Goal: Use online tool/utility: Utilize a website feature to perform a specific function

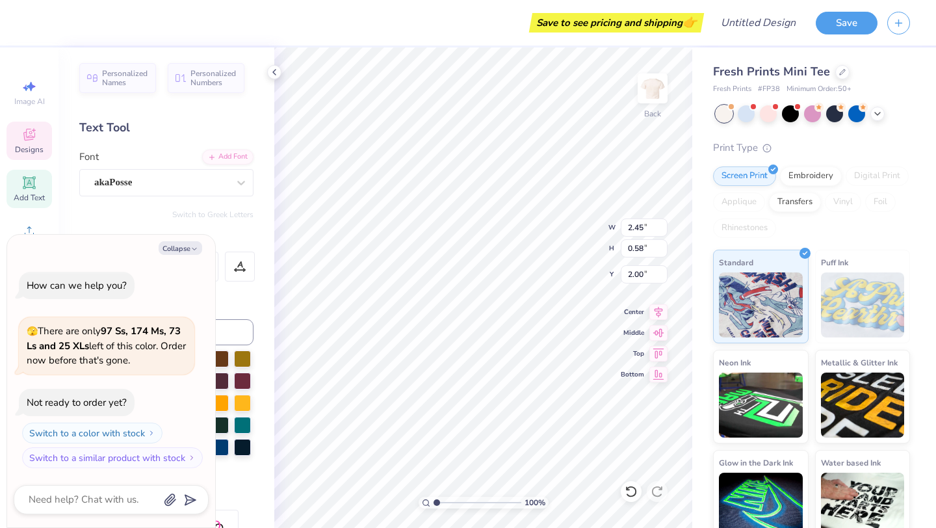
type textarea "x"
type textarea "BID"
type textarea "x"
type textarea "BID"
type textarea "x"
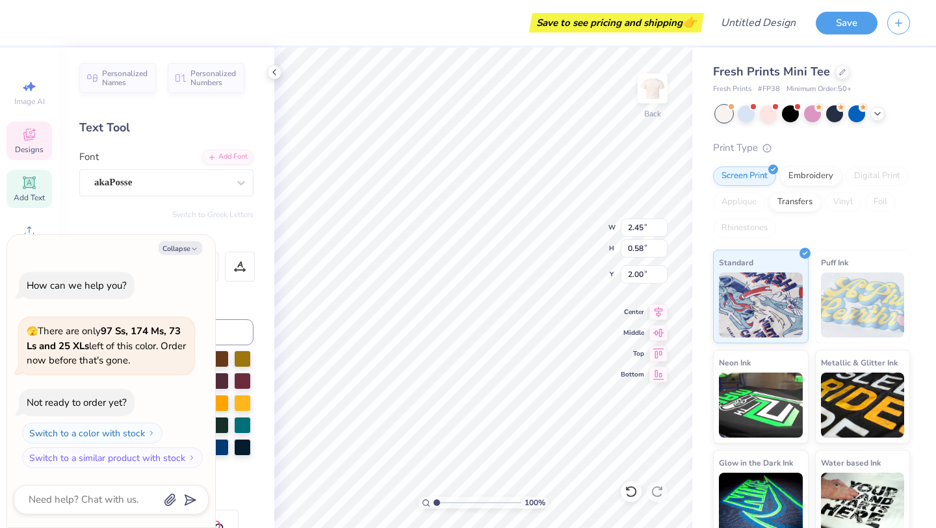
type textarea "BI"
type textarea "x"
type textarea "B"
type textarea "x"
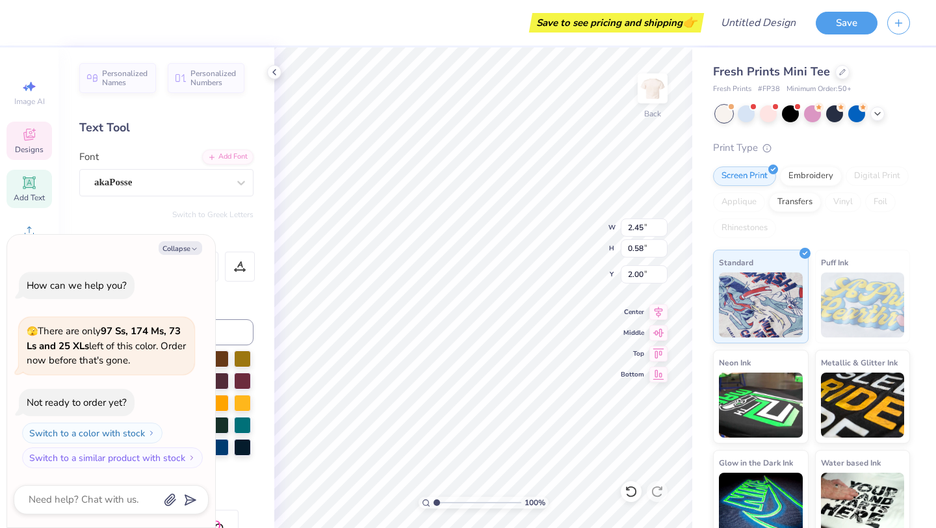
type textarea "S"
type textarea "x"
type textarea "SH"
type textarea "x"
type textarea "SHI"
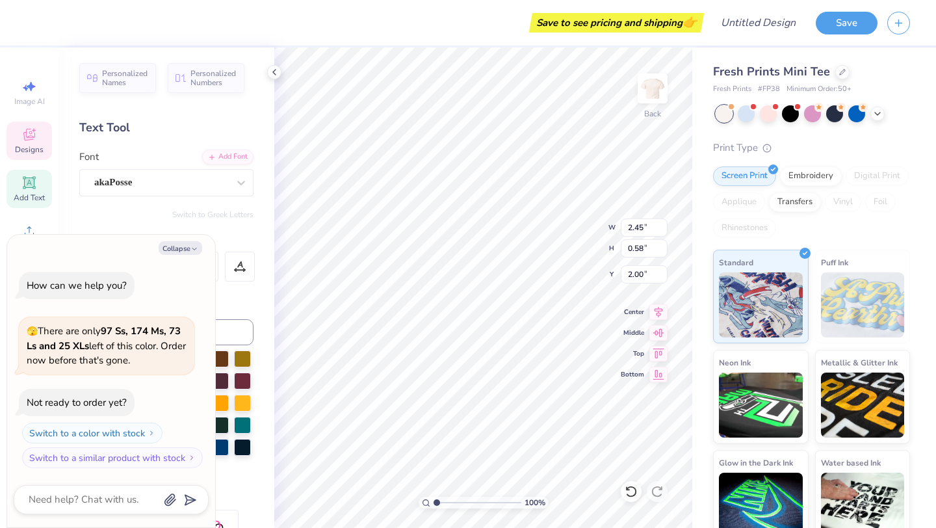
type textarea "x"
type textarea "SHIN"
type textarea "x"
type textarea "SHIN"
type textarea "x"
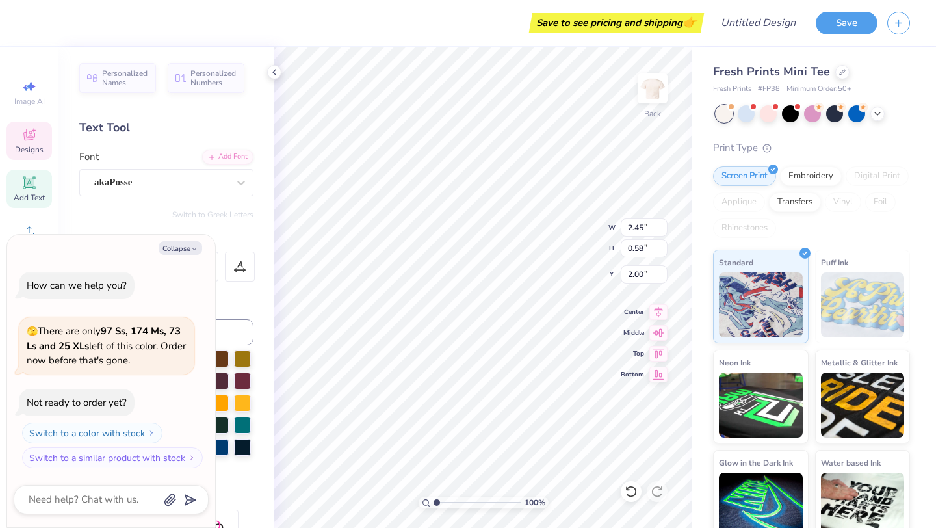
type textarea "SHIN D"
type textarea "x"
type textarea "SHIN DI"
type textarea "x"
type textarea "SHIN DIG"
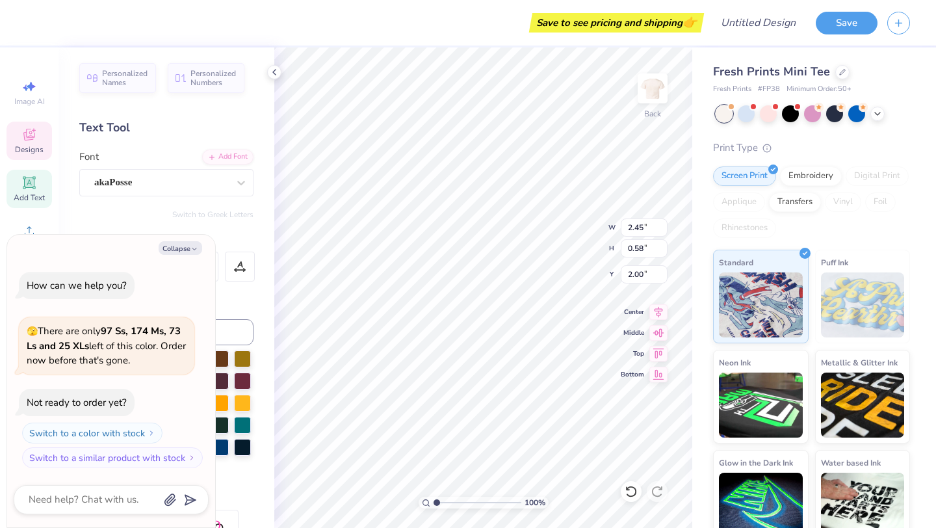
type textarea "x"
type textarea "SHIN DIG"
type textarea "x"
type input "3.69"
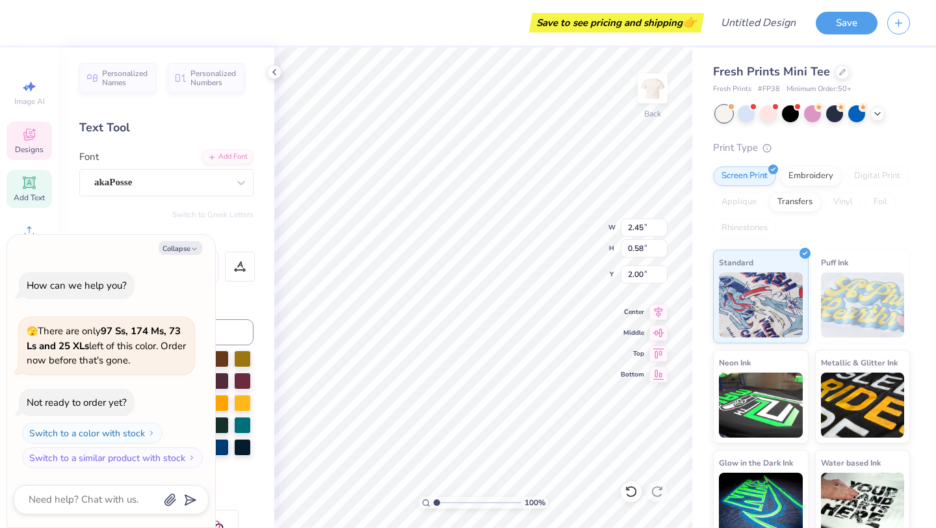
type input "1.37"
type input "2.74"
type textarea "x"
type input "2.12"
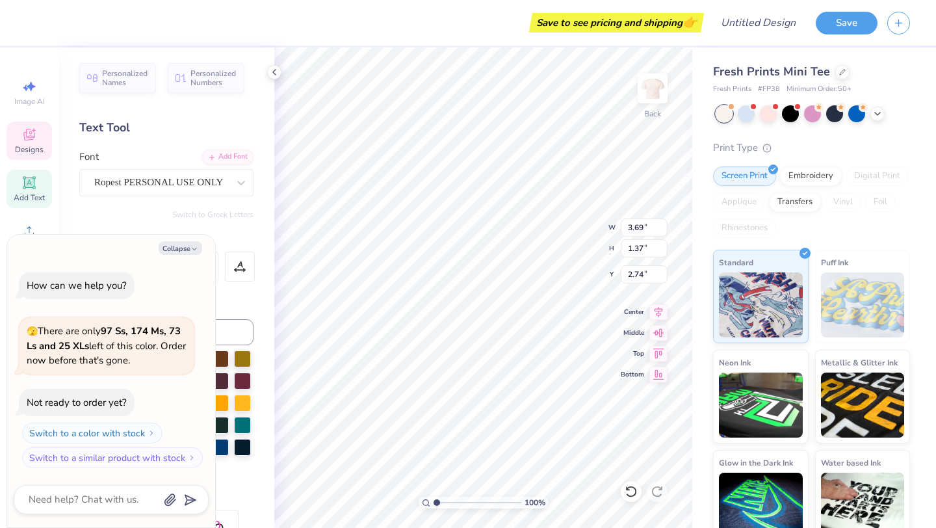
type input "1.43"
type textarea "x"
type textarea "CH"
type textarea "x"
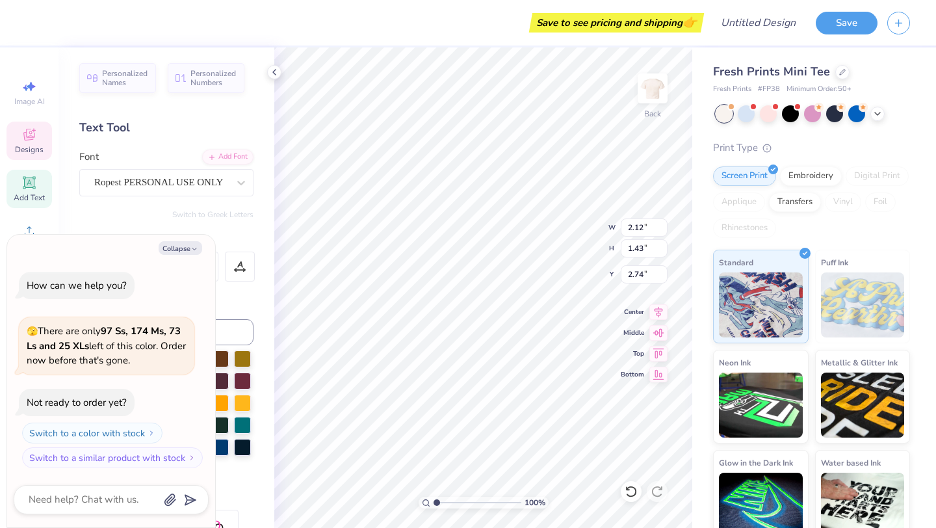
type textarea "CHI"
type textarea "x"
type textarea "CHIO"
type textarea "x"
type textarea "CHI"
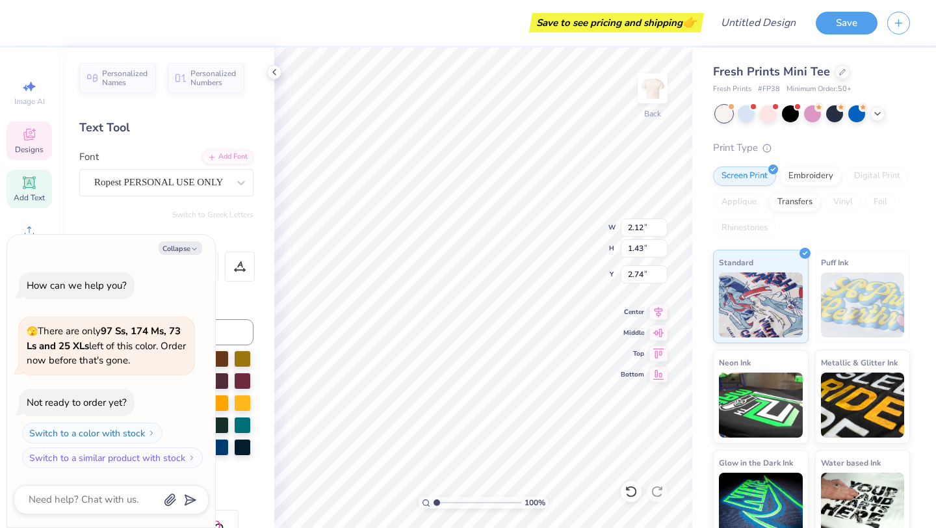
type textarea "x"
type textarea "CH"
type textarea "x"
type textarea "C"
type textarea "x"
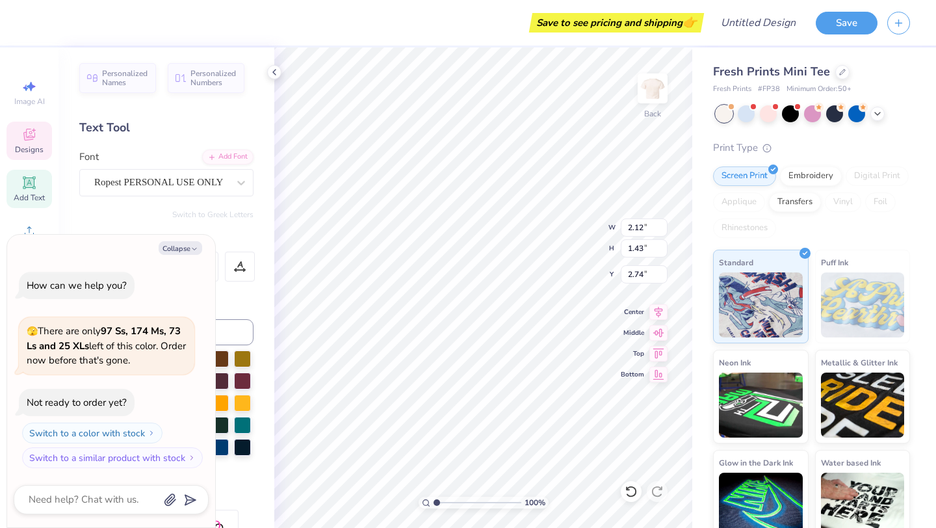
type textarea "C"
type textarea "x"
type textarea "Ch"
type textarea "x"
type textarea "Chi"
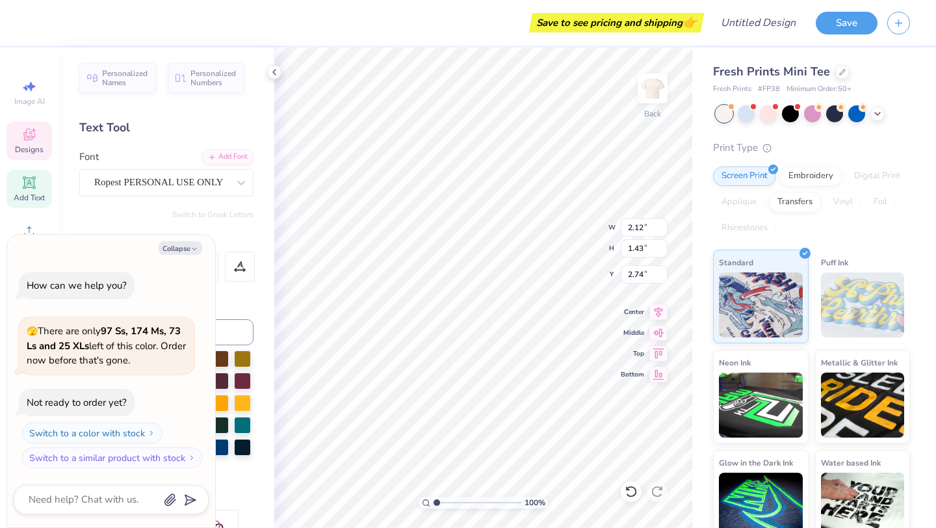
type textarea "x"
type textarea "Chio"
type textarea "x"
type input "3.69"
type input "1.37"
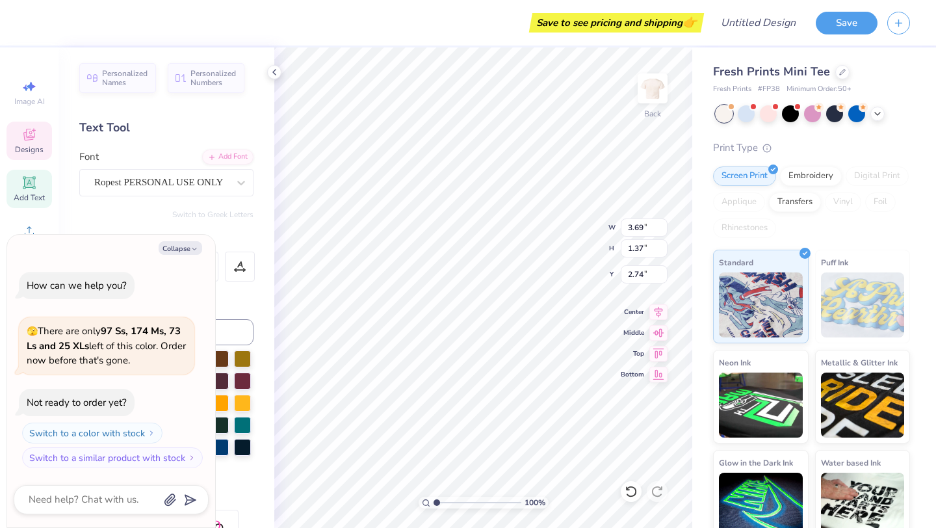
type textarea "x"
type input "3.27"
type input "1.39"
type input "2.76"
type textarea "x"
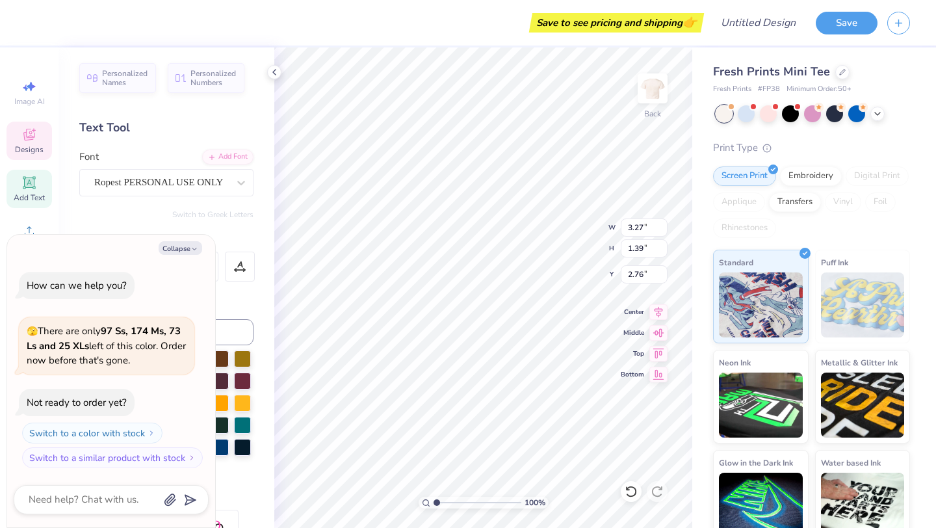
type textarea "Chi"
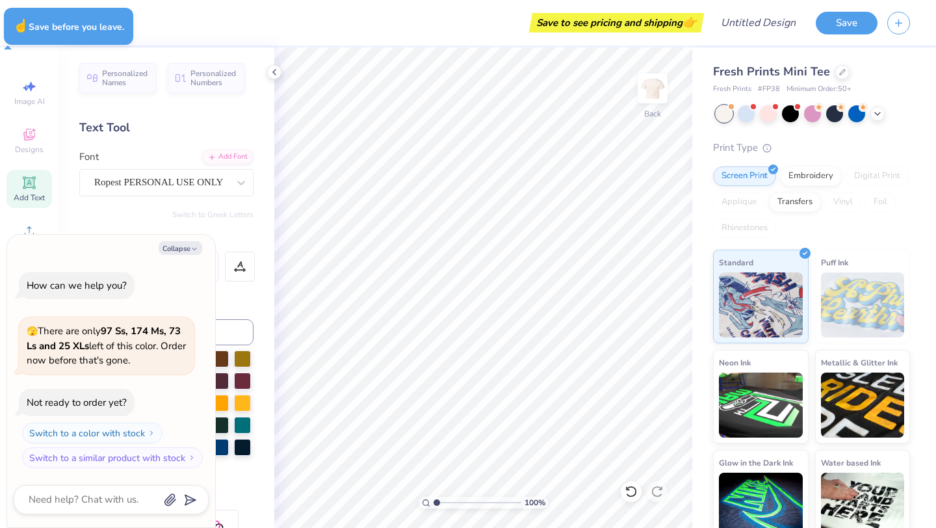
type textarea "x"
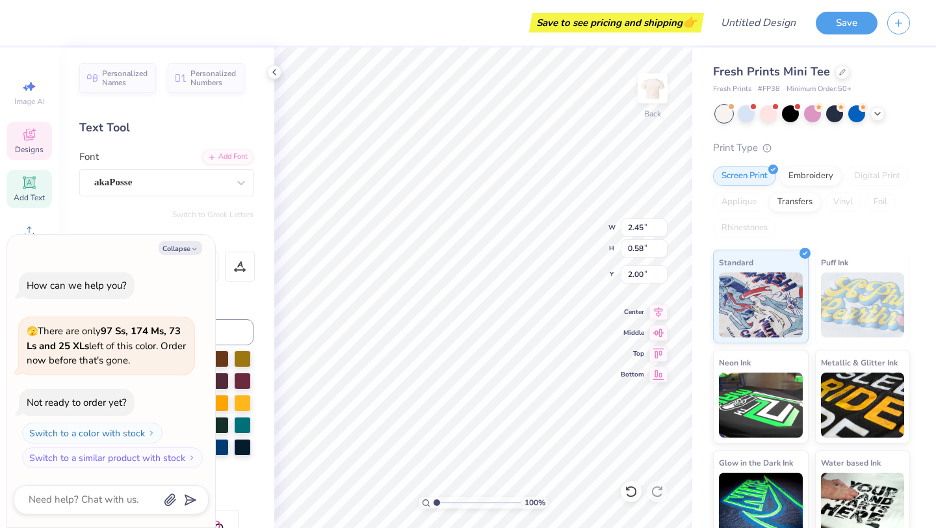
type textarea "x"
type textarea "BID"
type textarea "x"
type textarea "BID"
type textarea "x"
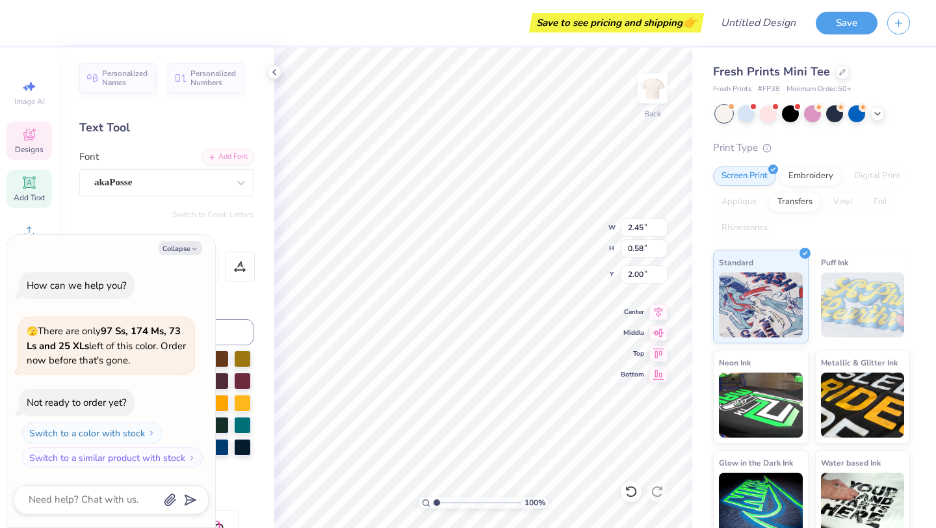
type textarea "BI"
type textarea "x"
type textarea "B"
type textarea "x"
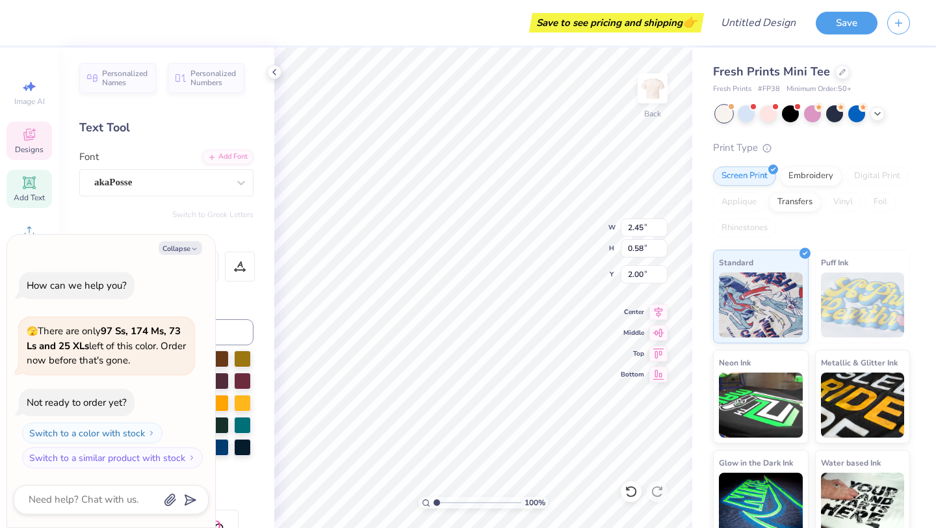
type textarea "s"
type textarea "x"
type textarea "S"
type textarea "x"
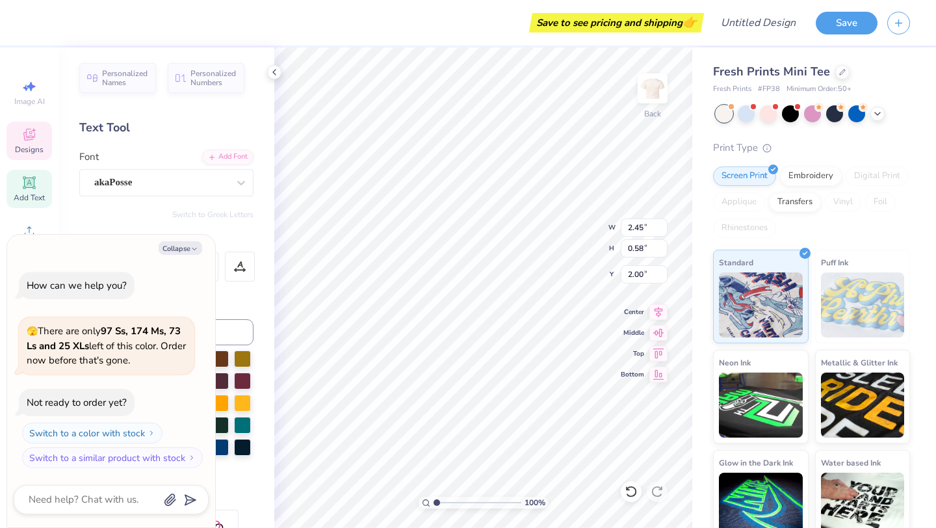
type textarea "SH"
type textarea "x"
type textarea "SHI"
type textarea "x"
type textarea "SHIN"
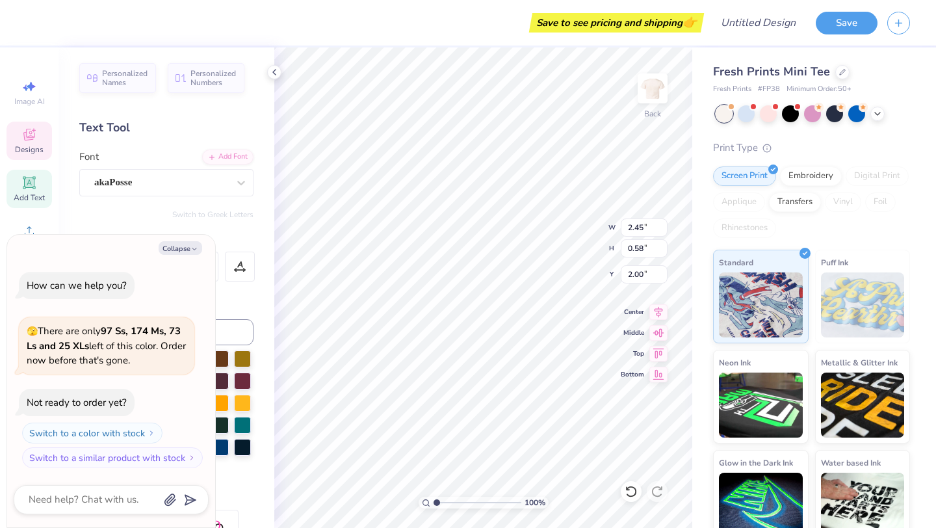
type textarea "x"
type textarea "SHIN"
type textarea "x"
type textarea "SHIN DI"
type textarea "x"
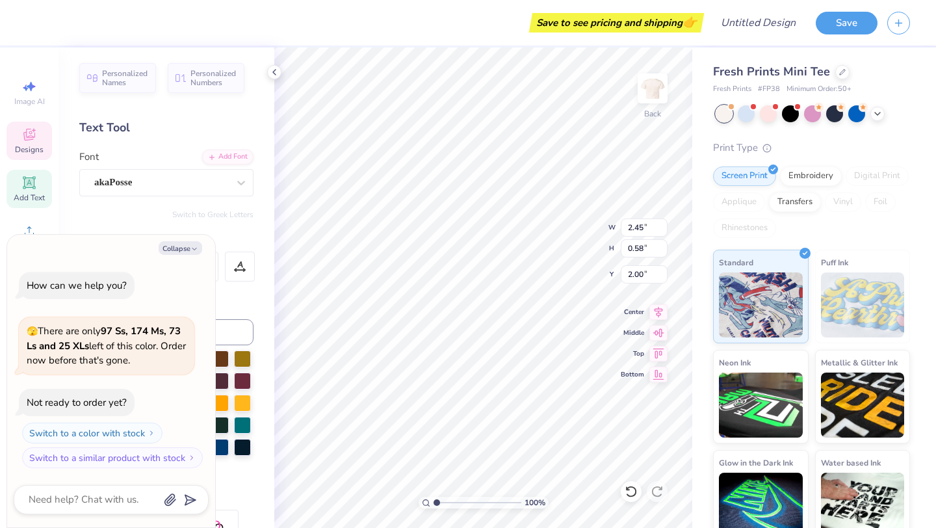
type textarea "SHIN DIG"
type textarea "x"
type textarea "SHIN DIG"
type textarea "x"
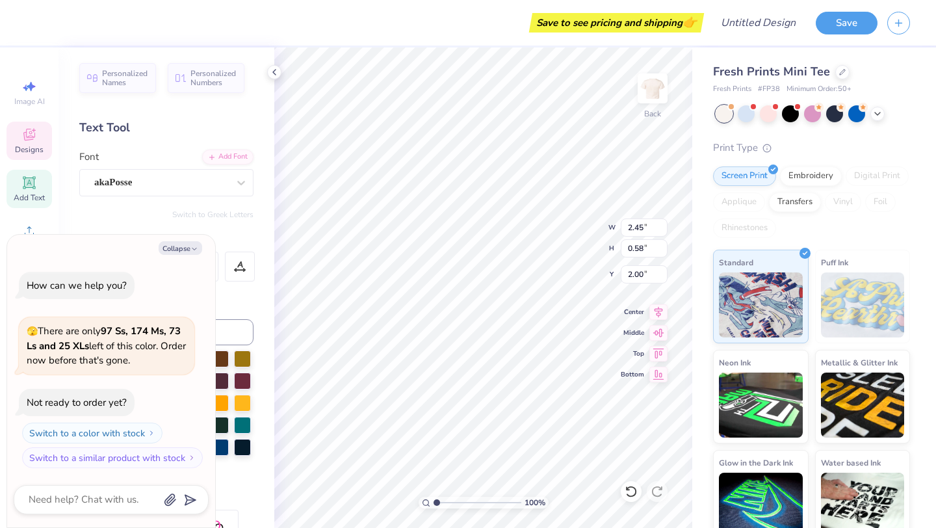
type input "2.12"
type input "1.43"
type input "2.74"
type textarea "x"
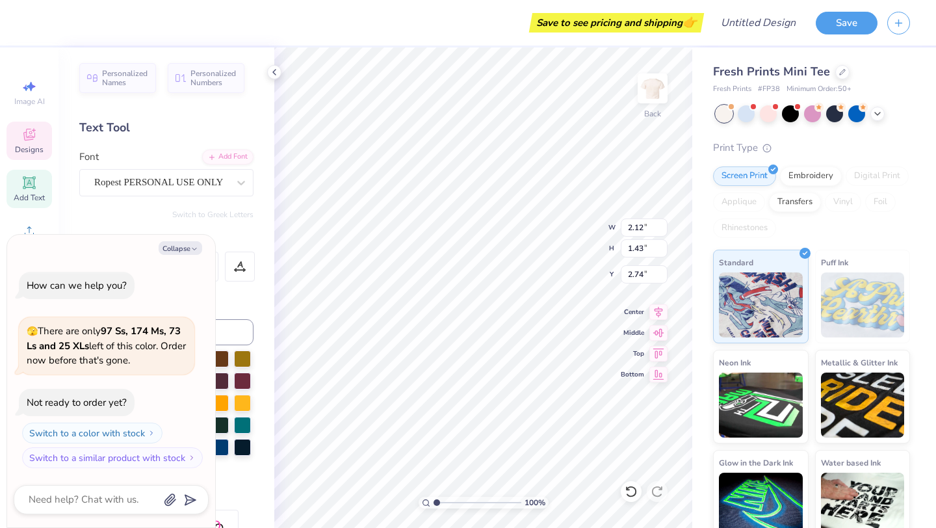
type textarea "C"
type textarea "x"
type textarea "CH"
type textarea "x"
type textarea "CHI"
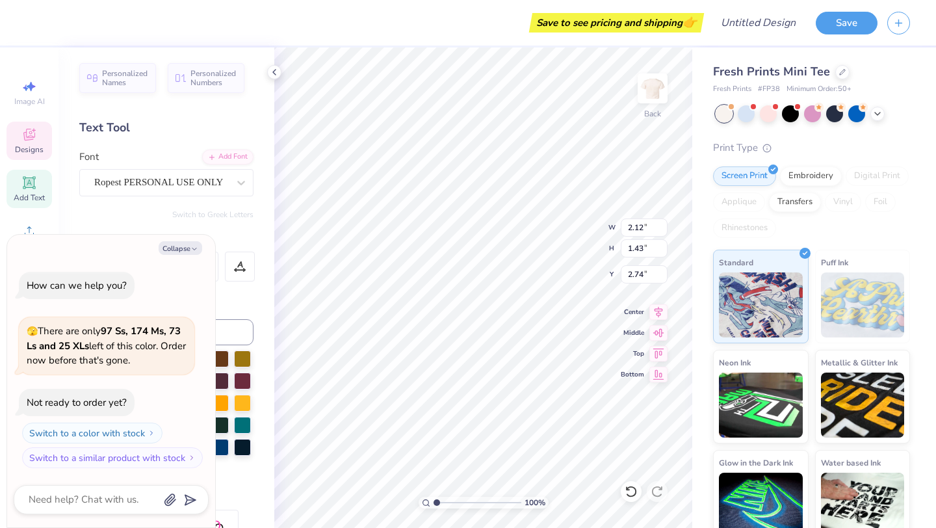
type textarea "x"
type textarea "C"
type textarea "x"
type textarea "C"
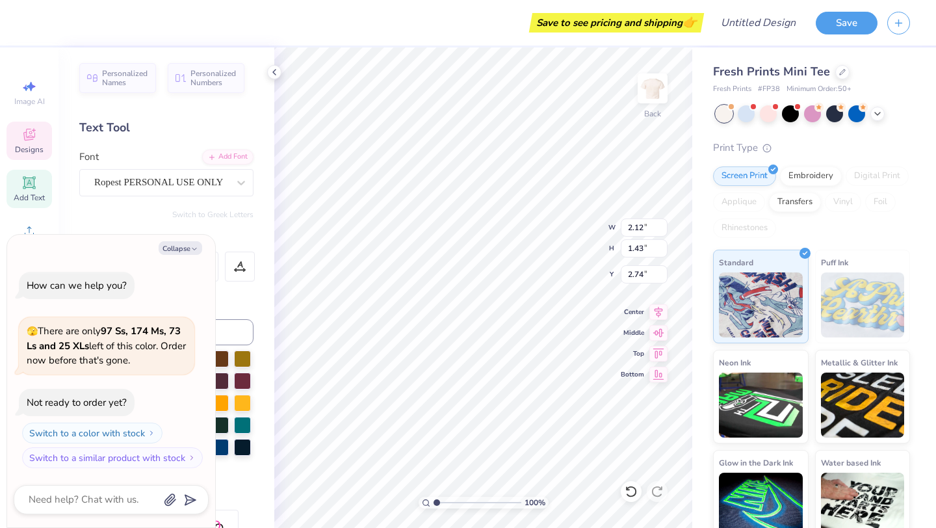
type textarea "x"
type textarea "Ch"
type textarea "x"
type textarea "Chi"
type textarea "x"
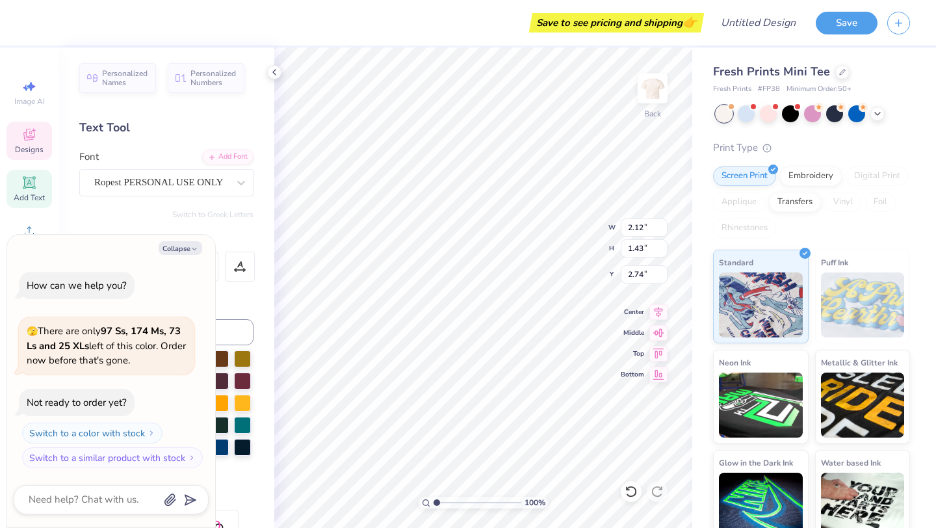
type input "3.69"
type input "1.37"
type textarea "x"
type textarea "O"
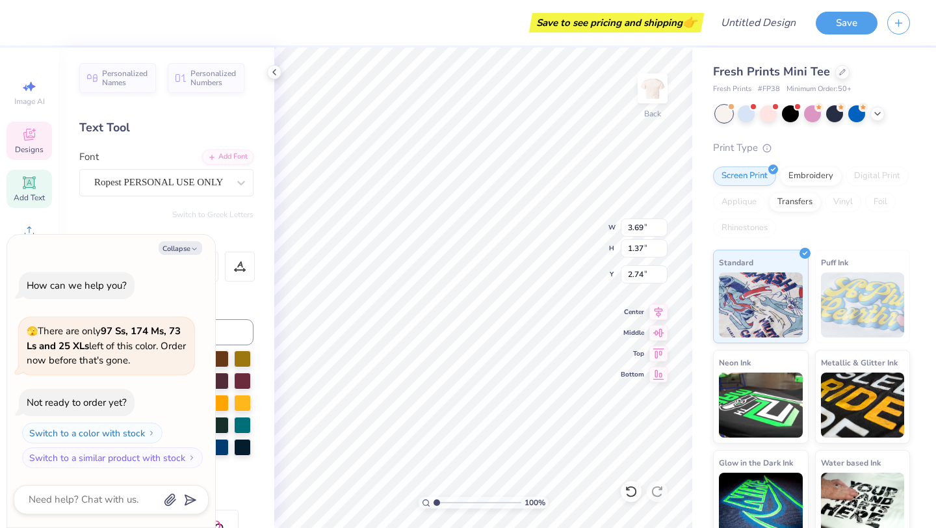
type textarea "x"
type textarea "Om"
type textarea "x"
type textarea "Omg"
type textarea "x"
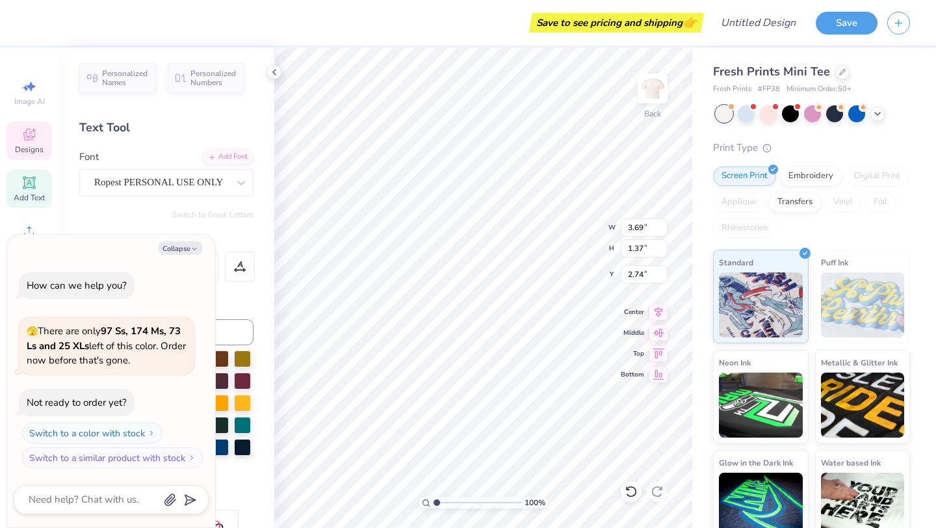
type textarea "Omg"
type textarea "x"
type textarea "Om"
type textarea "x"
type textarea "Ome"
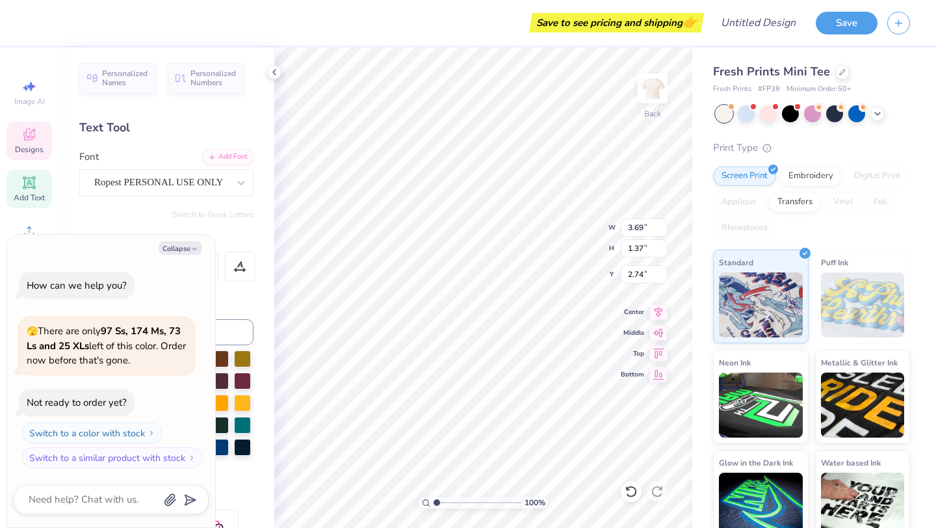
type textarea "x"
type textarea "Omeg"
type textarea "x"
type textarea "Omega"
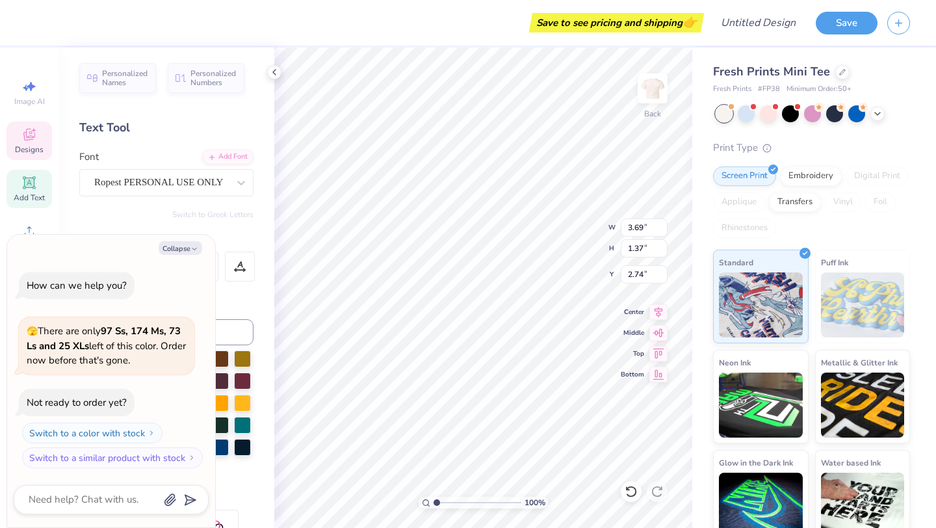
scroll to position [0, 1]
click at [561, 238] on div "100 % Back W 3.69 3.69 " H 1.37 1.37 " Y 2.74 2.74 " Center Middle Top Bottom" at bounding box center [483, 287] width 418 height 480
type textarea "x"
type input "2.50"
type input "1.39"
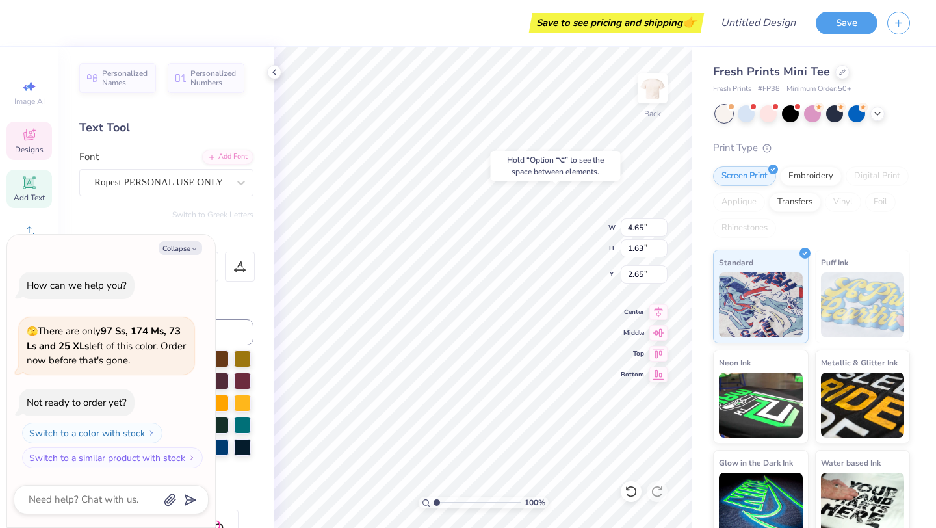
type input "2.76"
type textarea "x"
type input "2.62"
type textarea "x"
type input "0.41"
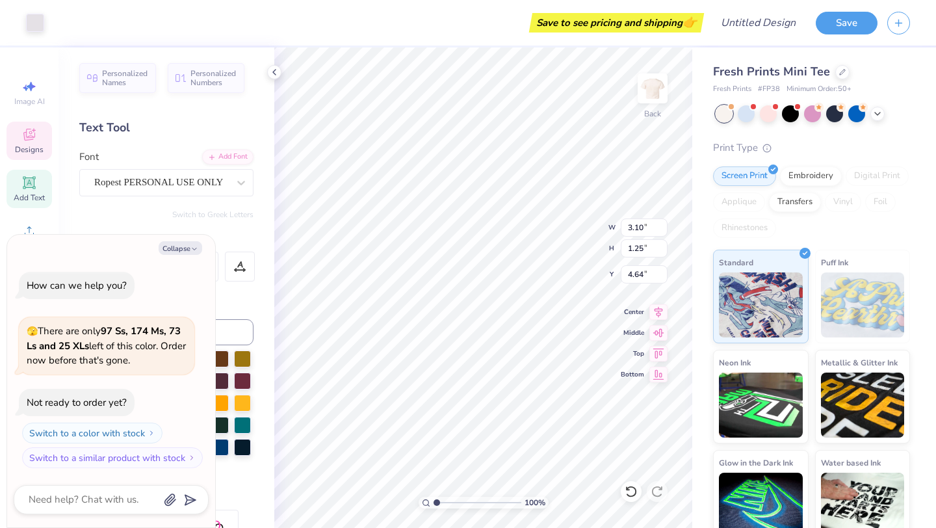
type input "0.56"
type input "4.68"
type textarea "x"
type textarea "X"
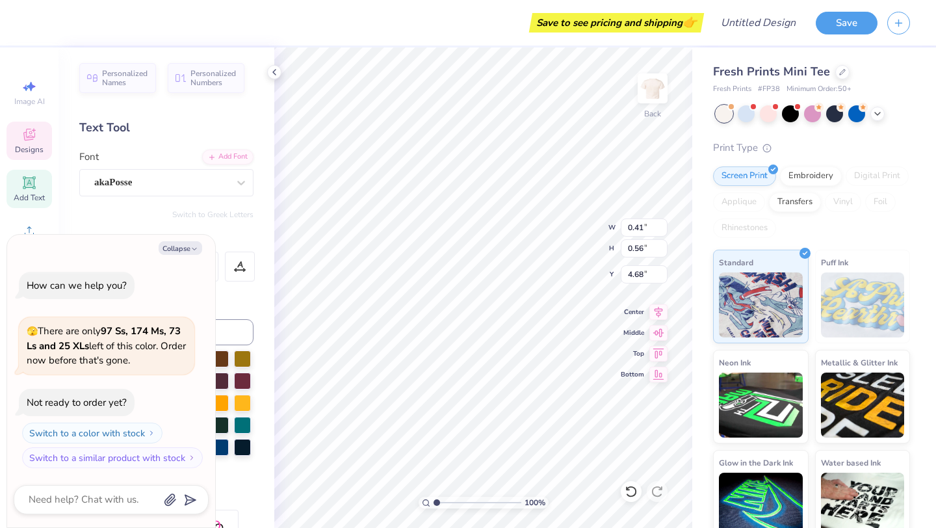
type textarea "x"
type input "0.33"
type input "0.54"
type input "4.82"
type textarea "x"
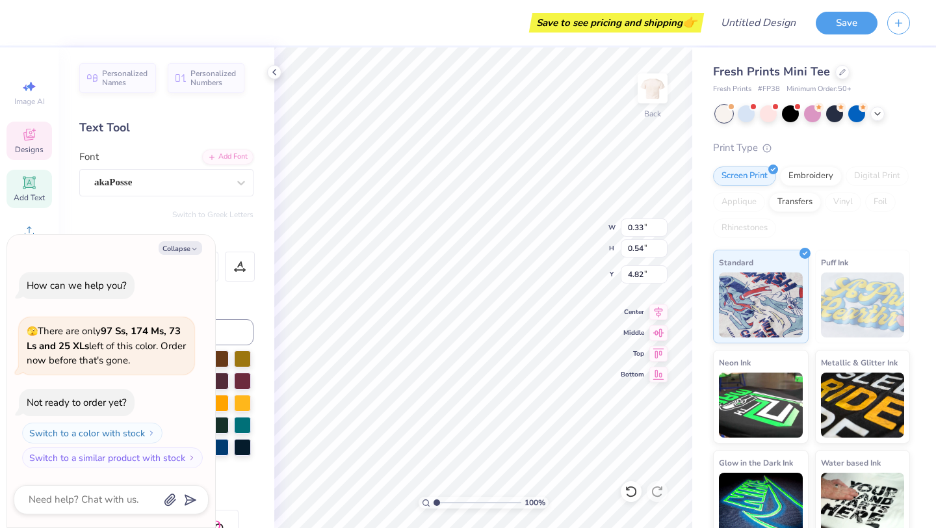
type textarea "OD"
type textarea "x"
type textarea "D"
type textarea "x"
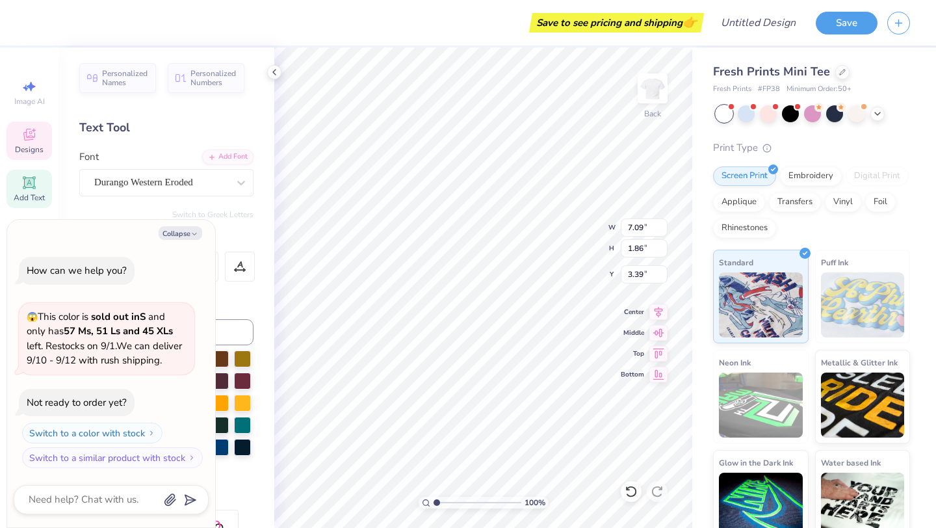
type textarea "x"
type textarea "DELT"
type textarea "x"
type textarea "C DELT"
type textarea "x"
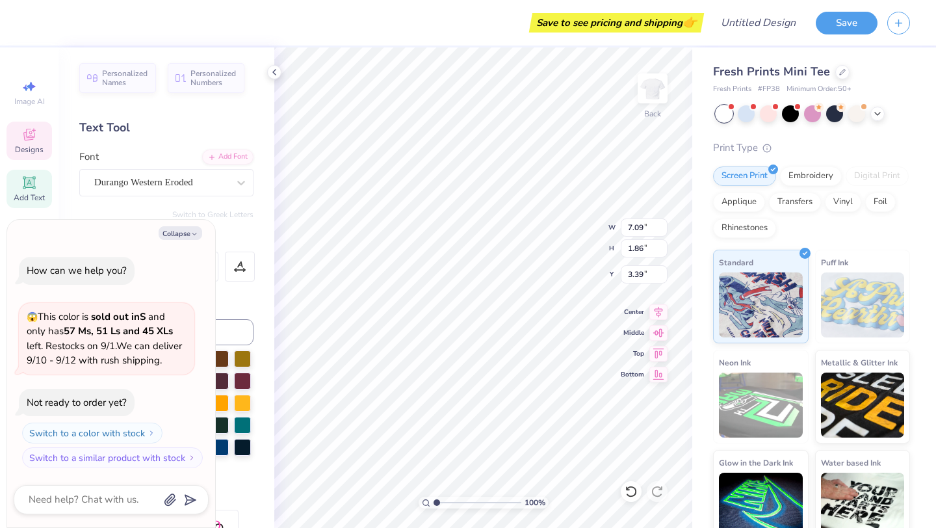
type textarea "CH DELT"
type textarea "x"
type textarea "CHI DELT"
type textarea "x"
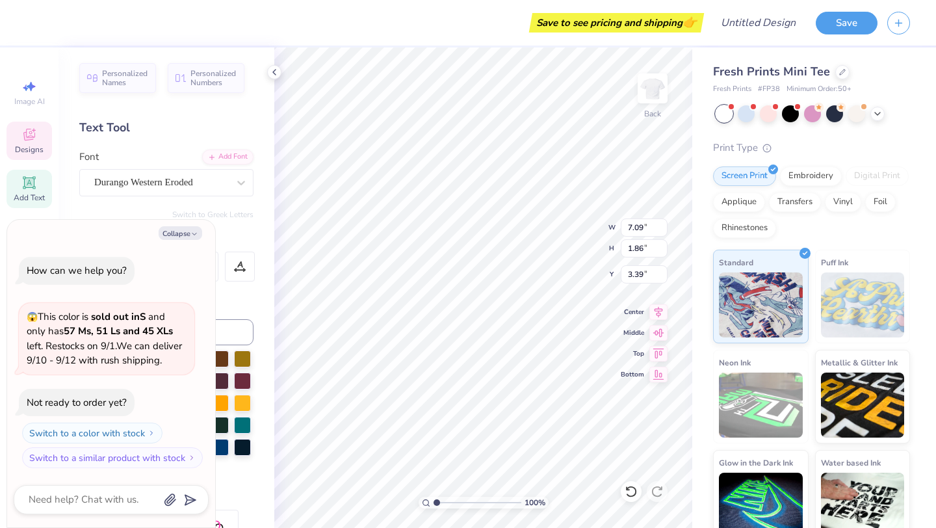
type textarea "CHI"
type textarea "x"
type textarea "CHI O"
type textarea "x"
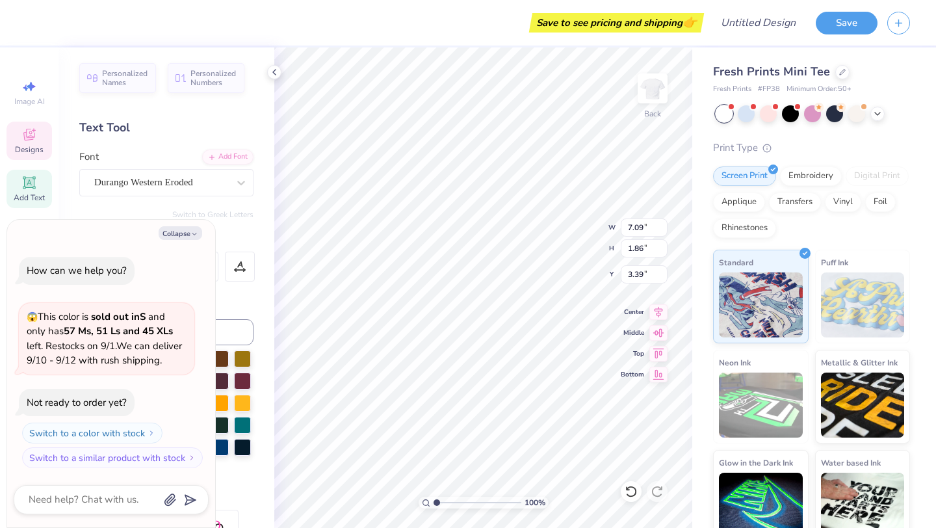
type textarea "CHI OM"
type textarea "x"
type textarea "CHI OMG"
type textarea "x"
type textarea "CHI OM"
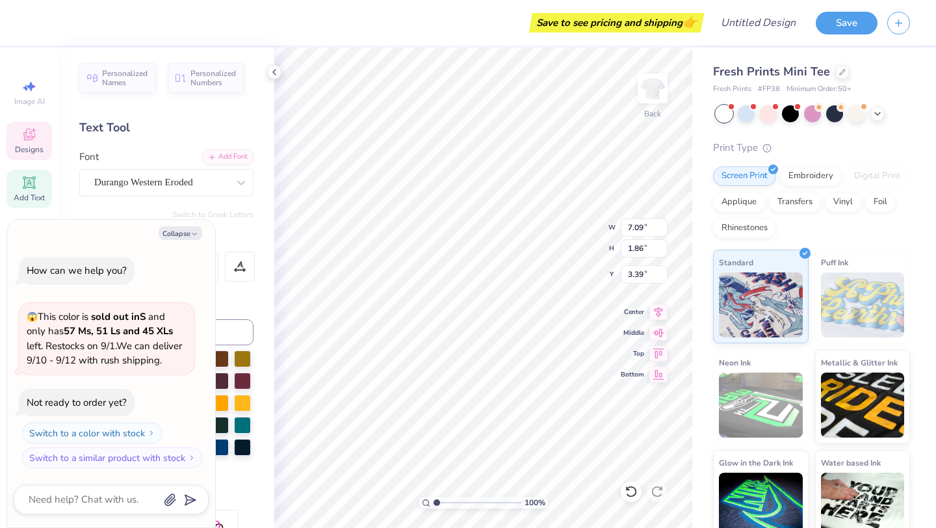
type textarea "x"
type textarea "CHI OME"
type textarea "x"
type textarea "CHI OMEG"
type textarea "x"
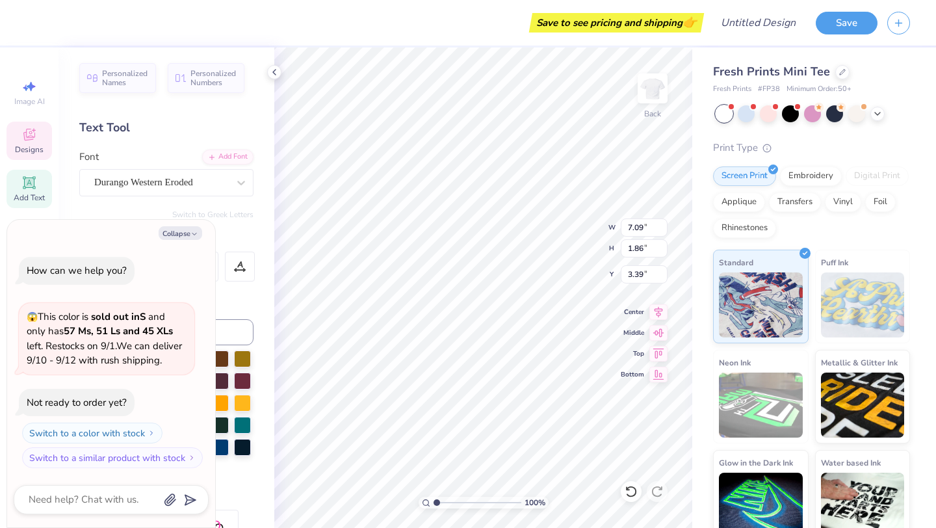
type textarea "CHI OMEGA"
type textarea "x"
type input "6.98"
type input "1.11"
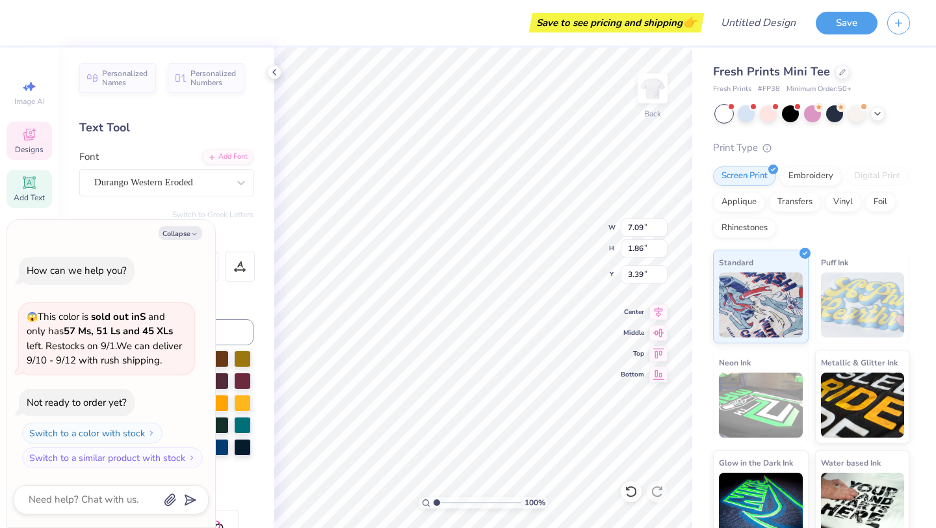
type input "4.98"
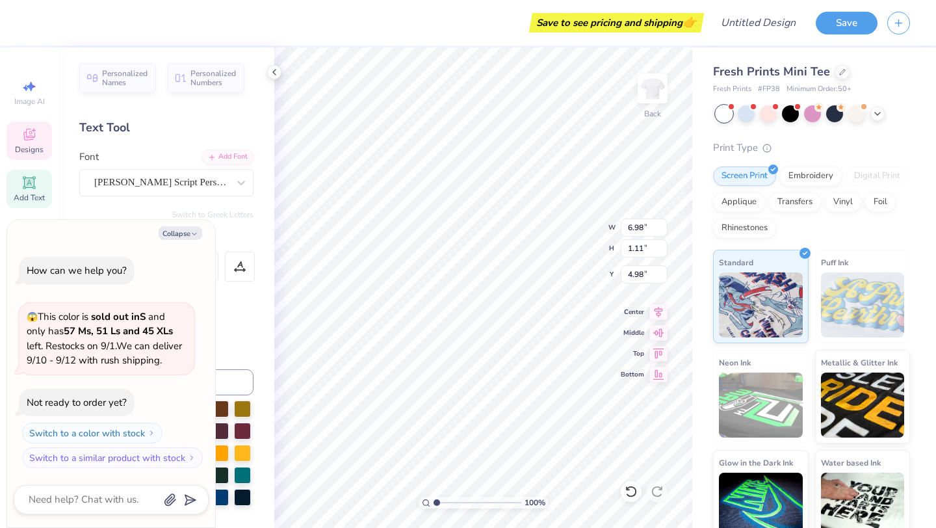
scroll to position [0, 0]
type textarea "x"
type textarea "Fa Recruitment"
type textarea "x"
type textarea "Recruitment"
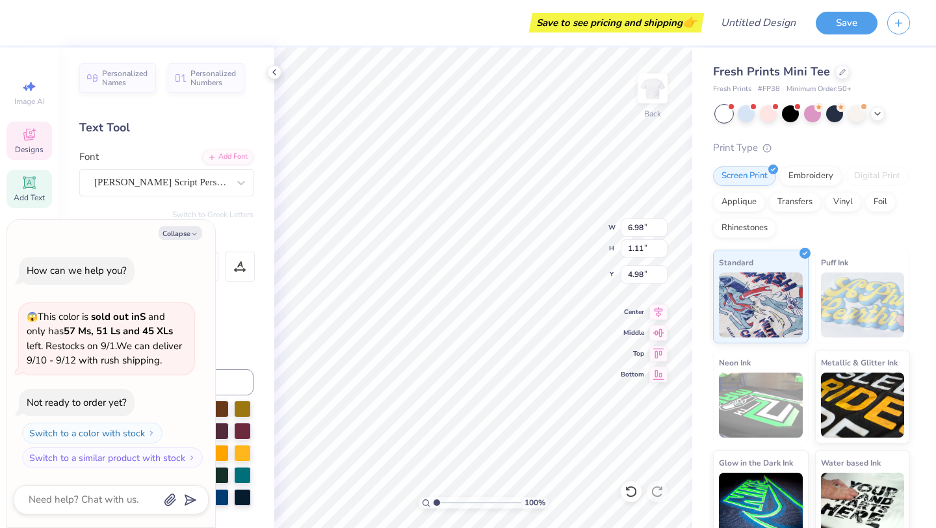
type textarea "x"
type textarea "S Recruitment"
type textarea "x"
type textarea "SH Recruitment"
type textarea "x"
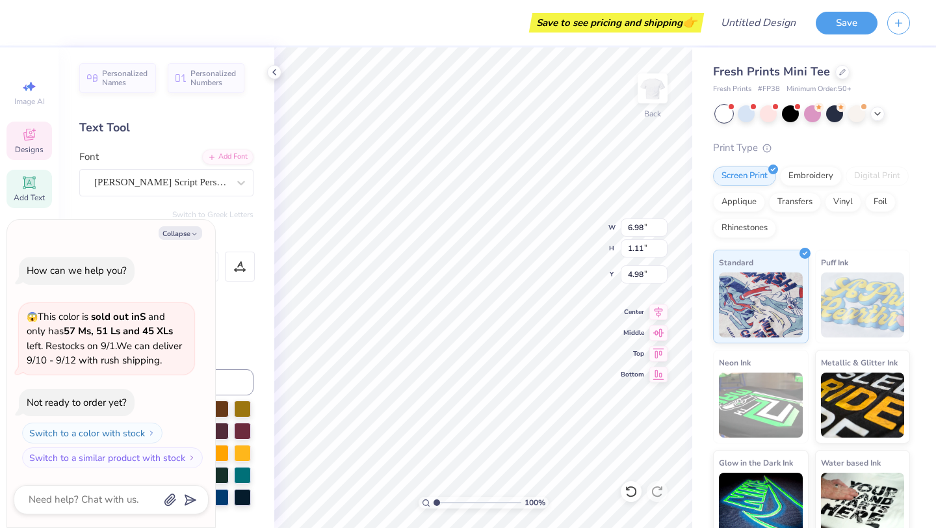
type textarea "SHI Recruitment"
type textarea "x"
type textarea "SHI Recruitment"
type textarea "x"
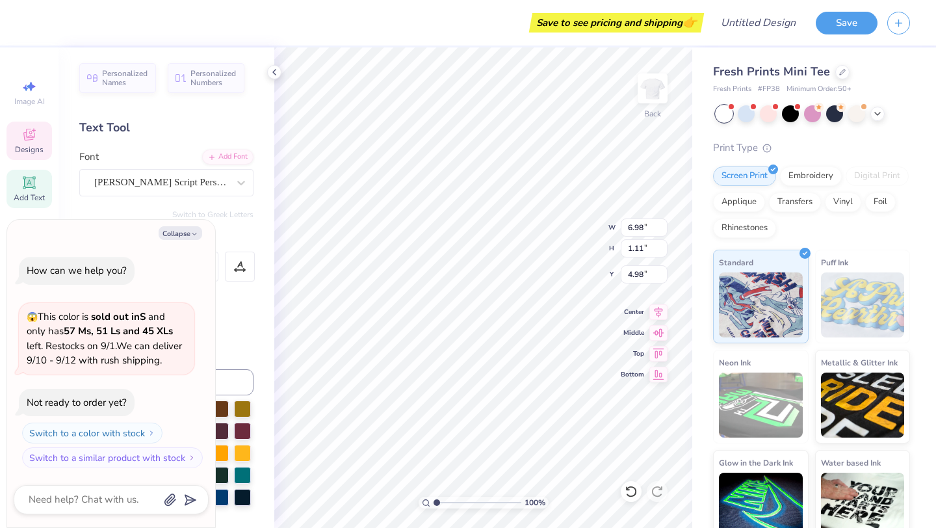
type textarea "SH Recruitment"
type textarea "x"
type textarea "S Recruitment"
type textarea "x"
type textarea "Recruitment"
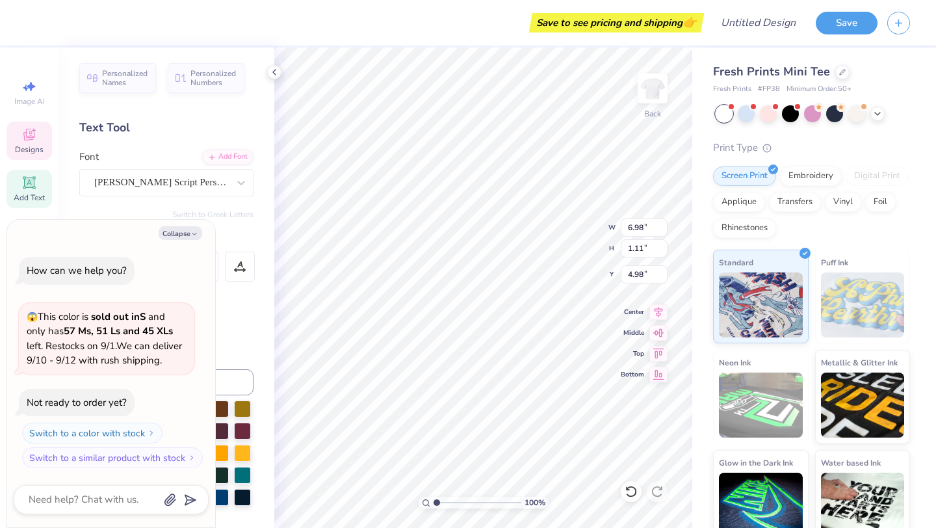
type textarea "x"
type textarea "S Recruitment"
type textarea "x"
type textarea "Sh Recruitment"
type textarea "x"
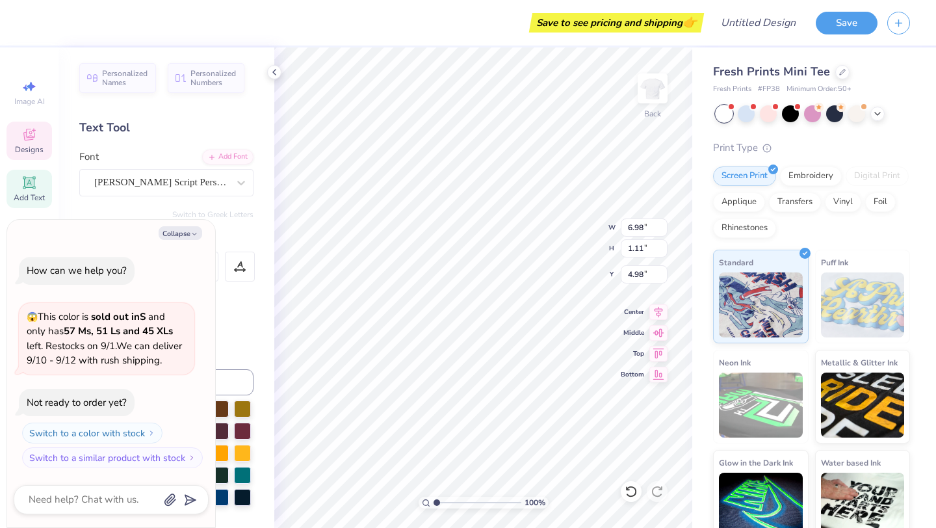
type textarea "Shi Recruitment"
type textarea "x"
type textarea "Shin Recruitment"
type textarea "x"
type textarea "Shin Recruitment"
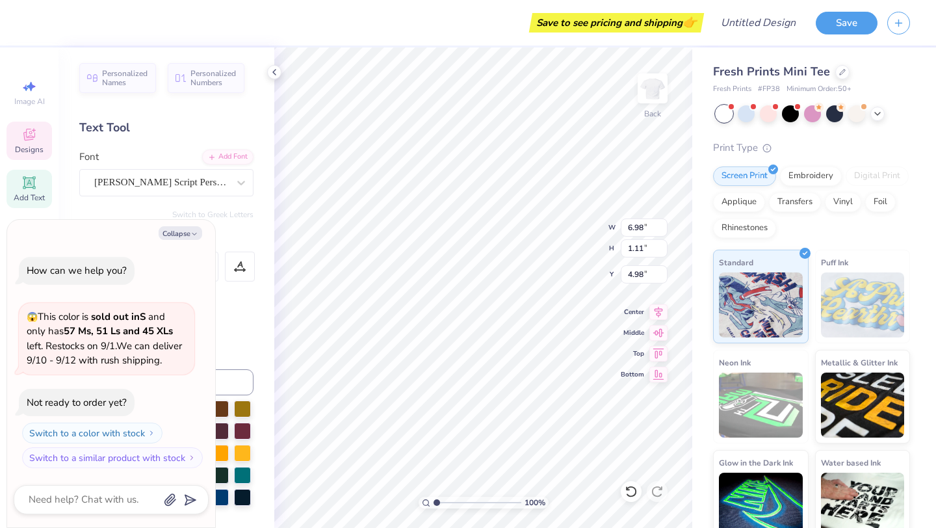
type textarea "x"
type textarea "Shin"
type textarea "x"
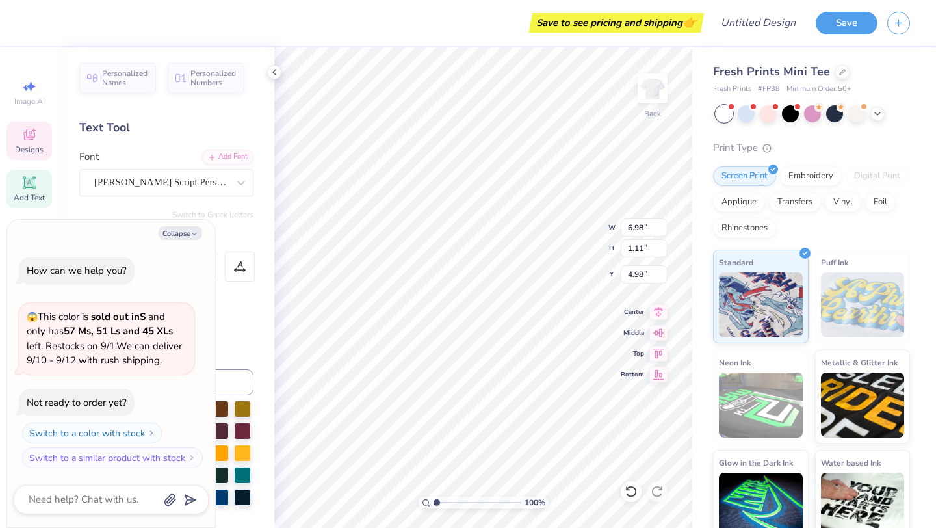
type textarea "Shin DI"
type textarea "x"
type textarea "Shin DIg"
type textarea "x"
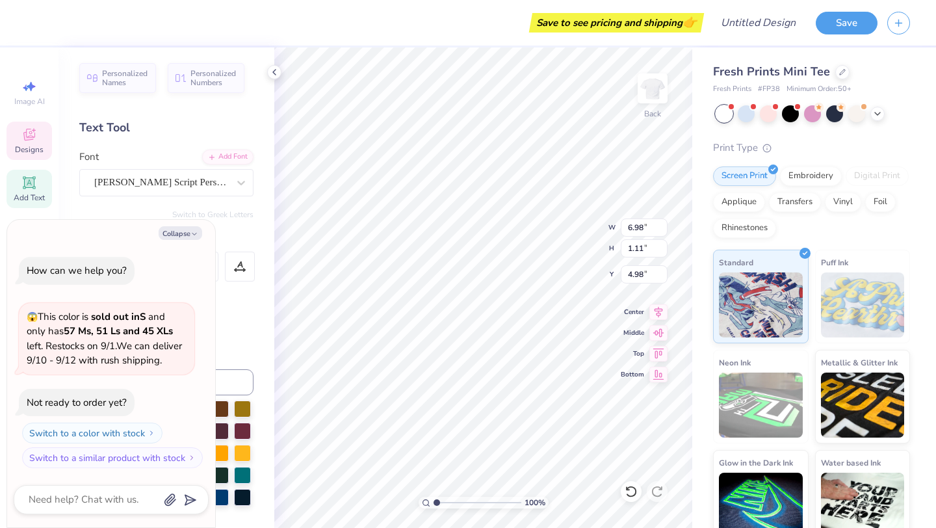
type textarea "Shin DIg"
type textarea "x"
type textarea "Shin D"
type textarea "x"
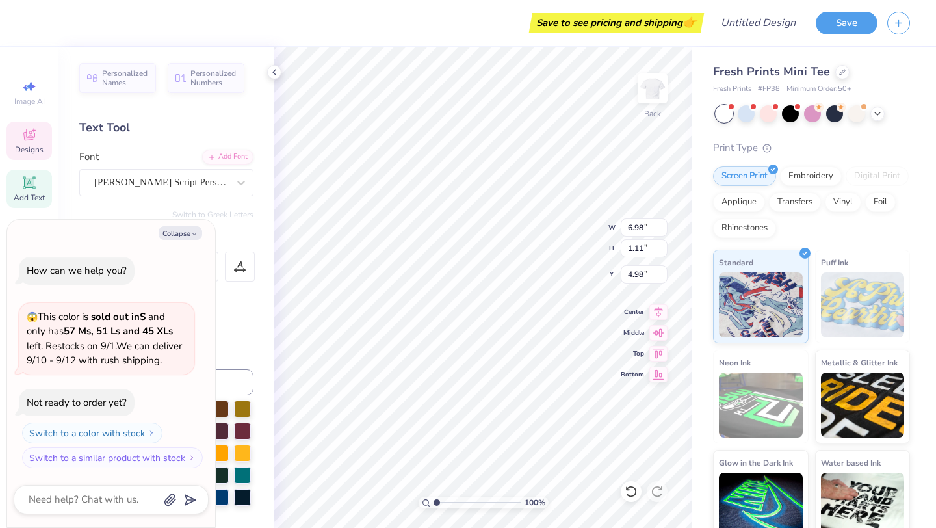
type textarea "Shin"
type textarea "x"
type textarea "Shin D"
type textarea "x"
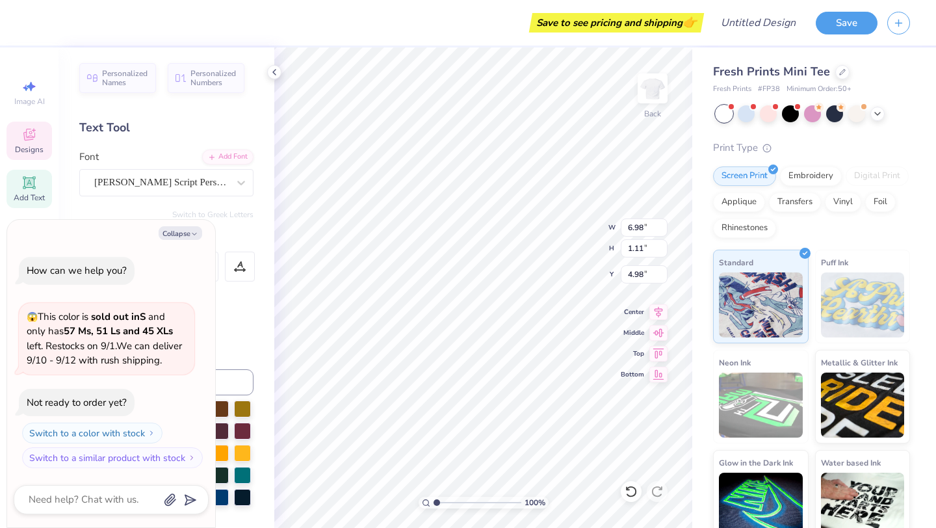
type textarea "Shin Di"
type textarea "x"
type textarea "Shin Dig"
type textarea "x"
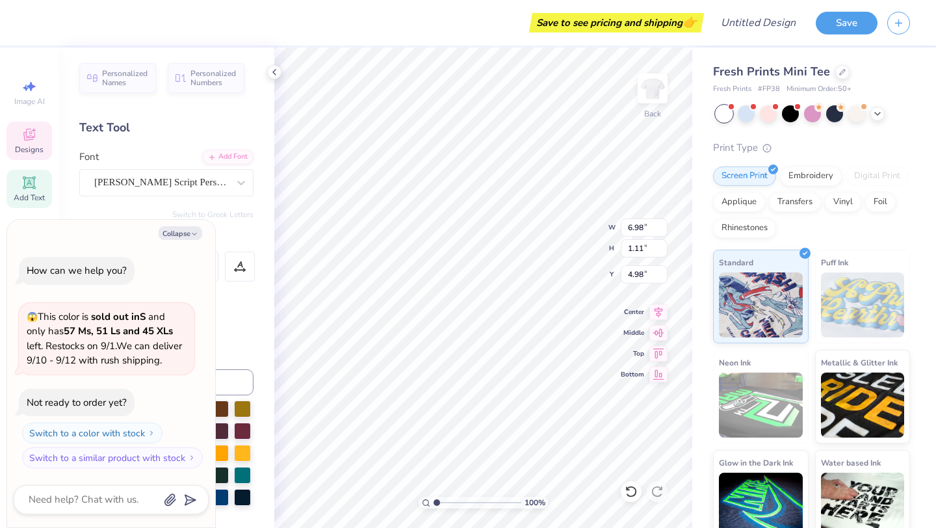
scroll to position [1, 1]
type textarea "Shin Dig"
type textarea "x"
type input "3.84"
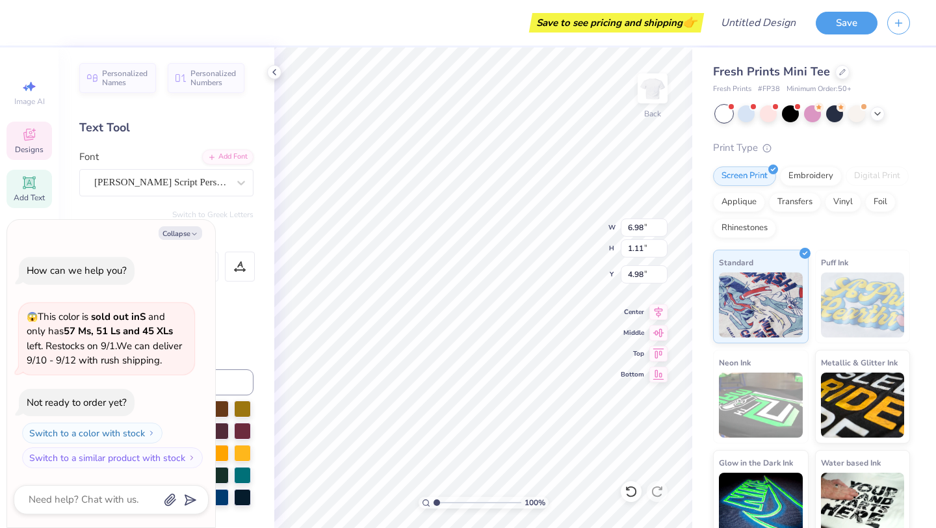
type input "1.29"
type input "4.97"
type textarea "x"
type input "5.70"
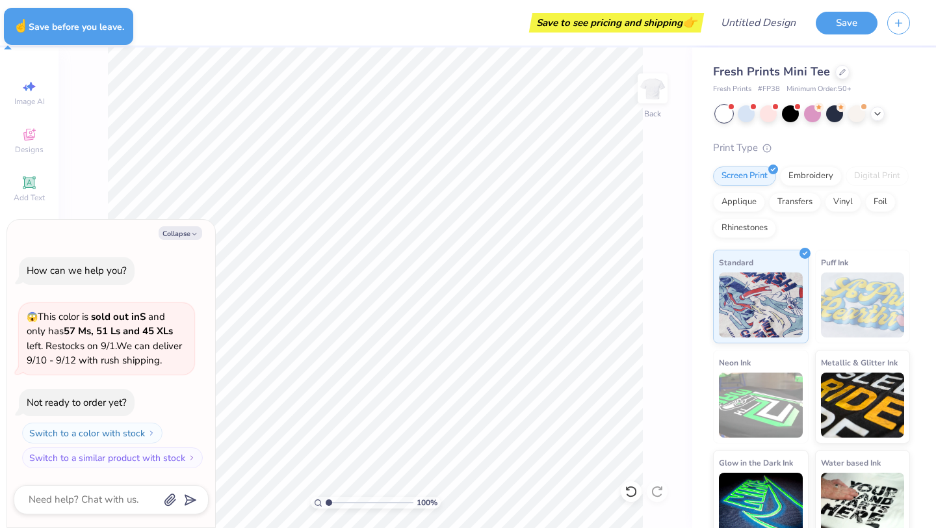
type textarea "x"
